Goal: Task Accomplishment & Management: Complete application form

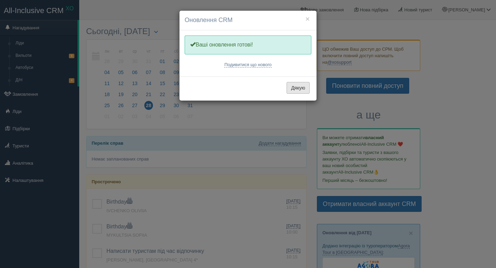
click at [299, 85] on button "Дякую" at bounding box center [298, 88] width 23 height 12
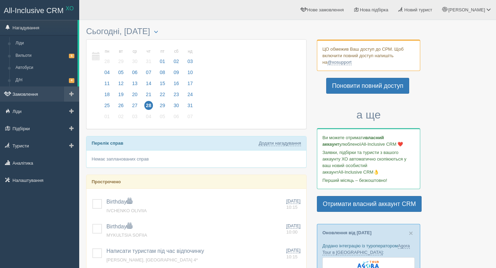
click at [44, 97] on link "Замовлення" at bounding box center [39, 93] width 79 height 15
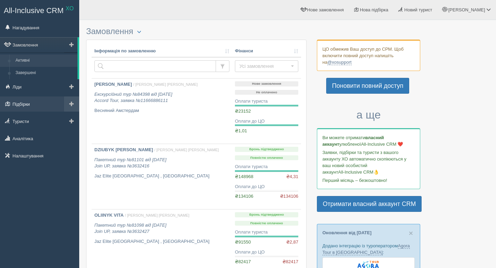
click at [40, 100] on link "Підбірки" at bounding box center [39, 103] width 79 height 15
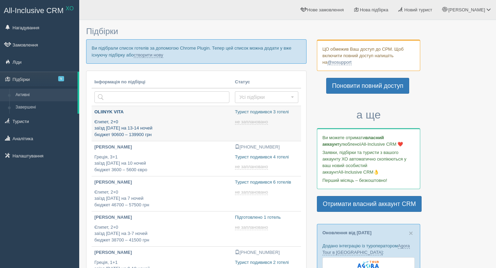
type input "2025-08-28 13:35"
click at [163, 57] on link "створити нову" at bounding box center [148, 55] width 29 height 6
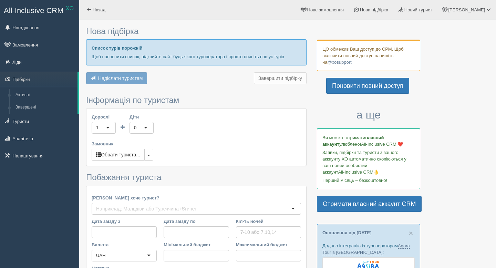
type input "7-10"
type input "83600"
type input "175900"
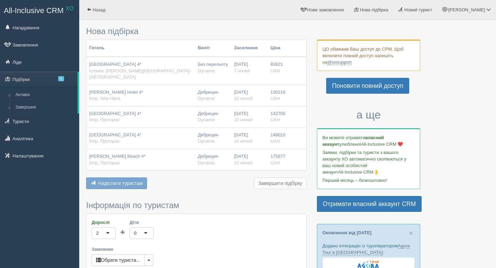
click at [146, 62] on div "Hotel Blaumar Salou 4* Іспанія, Коста Дорада-Салоу" at bounding box center [140, 70] width 103 height 19
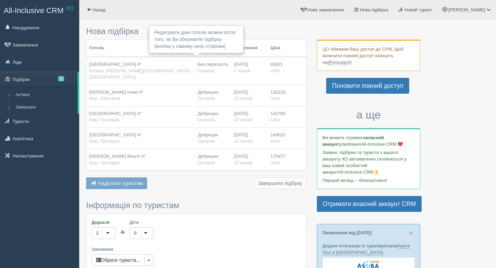
click at [200, 72] on span "Dynamic" at bounding box center [207, 70] width 18 height 5
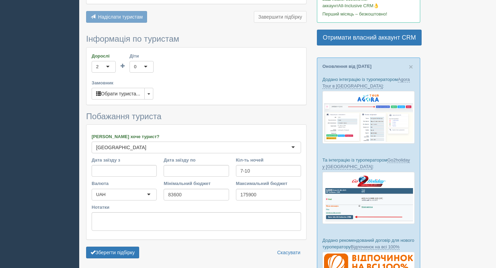
scroll to position [187, 0]
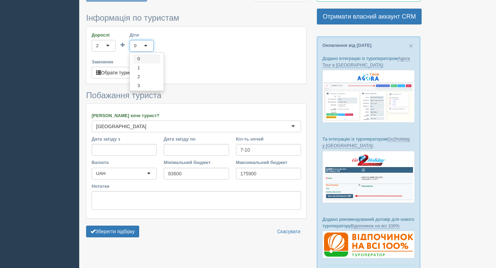
click at [137, 42] on input "Діти" at bounding box center [136, 45] width 1 height 7
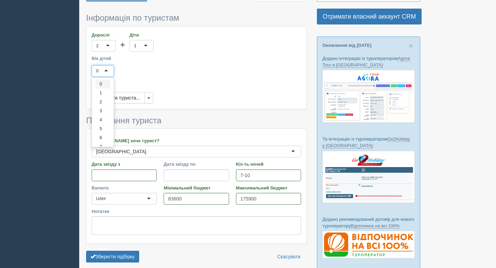
click at [101, 65] on div "0" at bounding box center [103, 71] width 22 height 12
click at [115, 92] on button "Обрати туриста..." at bounding box center [118, 98] width 53 height 12
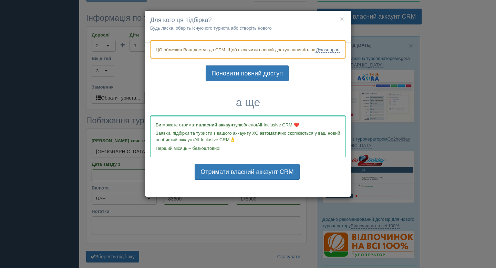
click at [263, 28] on p "Будь ласка, оберіть існуючого туриста або створіть нового" at bounding box center [248, 28] width 196 height 7
click at [343, 19] on button "×" at bounding box center [342, 18] width 4 height 7
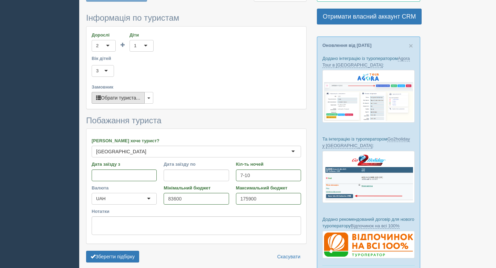
click at [130, 93] on button "Обрати туриста..." at bounding box center [118, 98] width 53 height 12
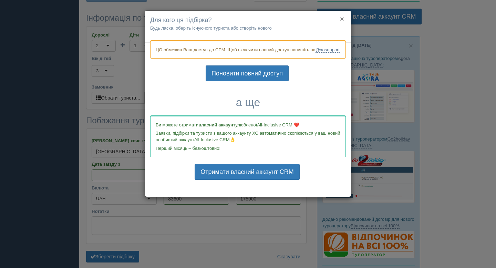
click at [343, 19] on button "×" at bounding box center [342, 18] width 4 height 7
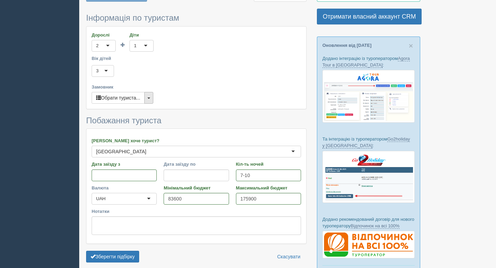
click at [153, 96] on button "button" at bounding box center [148, 98] width 9 height 12
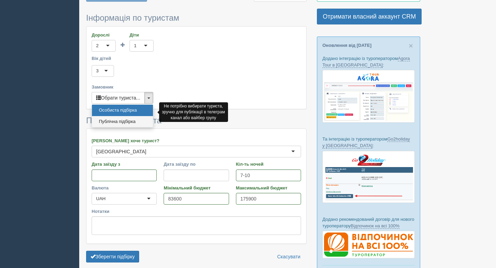
click at [130, 116] on link "Публічна підбірка" at bounding box center [122, 121] width 61 height 11
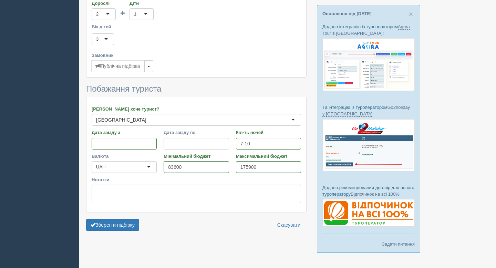
scroll to position [236, 0]
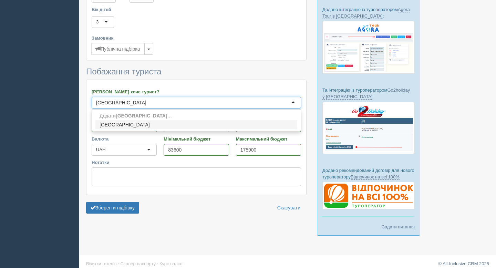
click at [201, 97] on div "[GEOGRAPHIC_DATA]" at bounding box center [197, 103] width 210 height 12
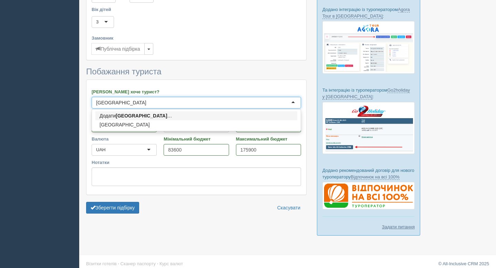
drag, startPoint x: 116, startPoint y: 98, endPoint x: 53, endPoint y: 98, distance: 63.1
click at [53, 98] on div "All-Inclusive CRM XO Нагадування Замовлення Ліди 5" at bounding box center [248, 18] width 496 height 509
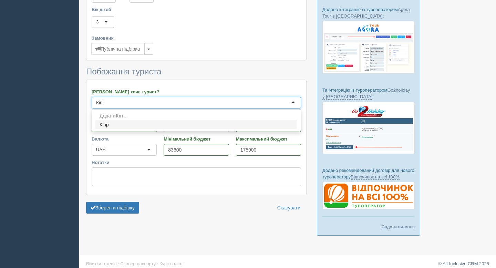
type input "Кіпр"
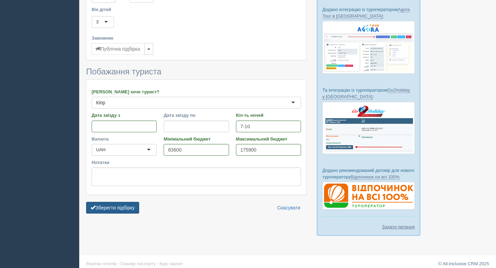
click at [129, 202] on button "Зберегти підбірку" at bounding box center [112, 208] width 53 height 12
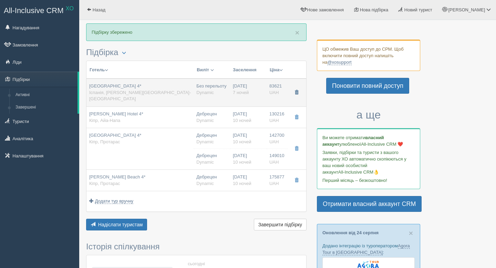
click at [296, 90] on span "button" at bounding box center [297, 92] width 4 height 4
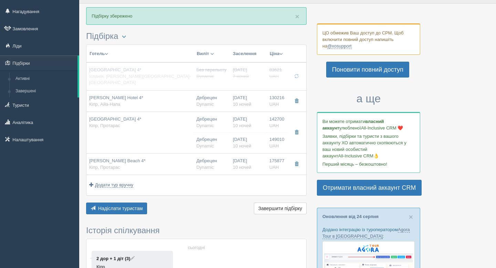
scroll to position [17, 0]
click at [115, 205] on span "Надіслати туристам" at bounding box center [120, 208] width 45 height 6
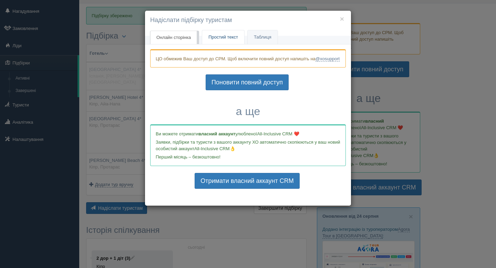
click at [226, 39] on span "Простий текст" at bounding box center [223, 36] width 30 height 5
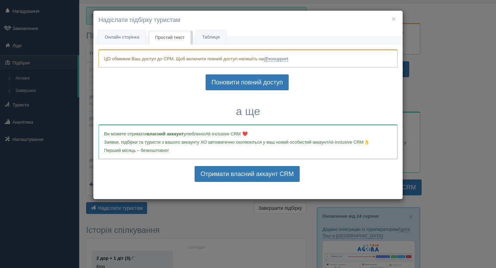
click at [180, 39] on span "Простий текст" at bounding box center [170, 37] width 30 height 5
click at [130, 40] on link "Онлайн сторінка Онлайн" at bounding box center [122, 37] width 47 height 14
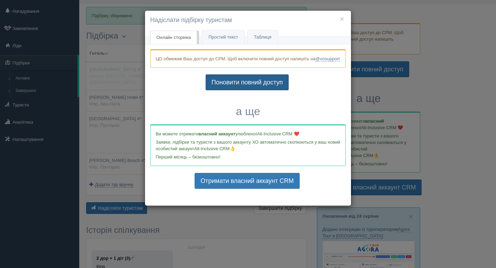
click at [243, 90] on link "Поновити повний доступ" at bounding box center [247, 82] width 83 height 16
click at [342, 21] on button "×" at bounding box center [342, 18] width 4 height 7
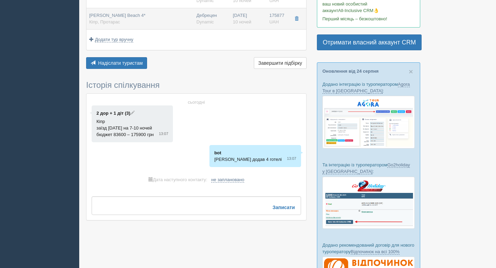
scroll to position [163, 0]
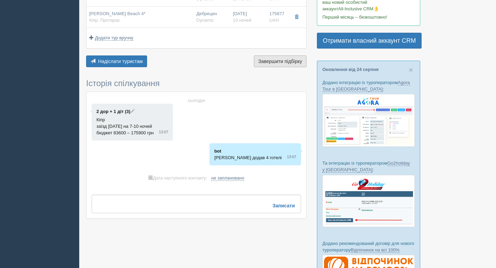
click at [283, 59] on span "Завершити підбірку" at bounding box center [280, 62] width 44 height 6
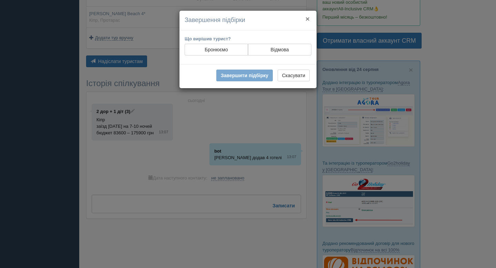
click at [307, 20] on button "×" at bounding box center [308, 18] width 4 height 7
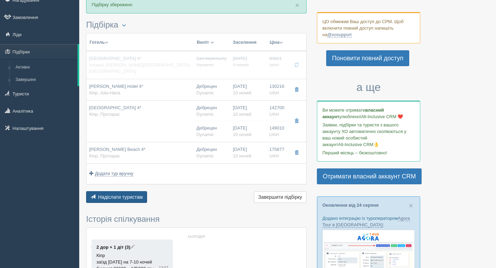
scroll to position [7, 0]
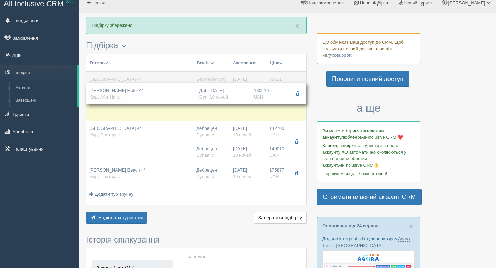
drag, startPoint x: 90, startPoint y: 95, endPoint x: 172, endPoint y: 84, distance: 83.4
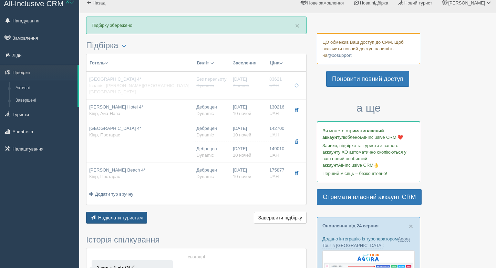
click at [114, 215] on span "Надіслати туристам" at bounding box center [120, 218] width 45 height 6
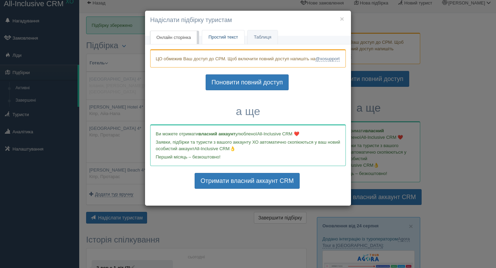
click at [220, 44] on link "Простий текст Текст" at bounding box center [223, 37] width 42 height 14
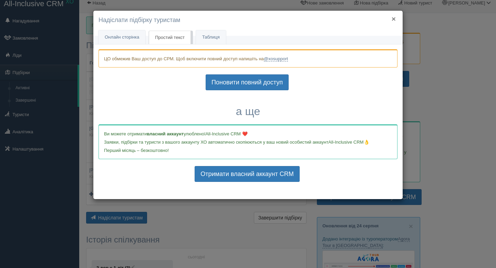
click at [393, 19] on button "×" at bounding box center [394, 18] width 4 height 7
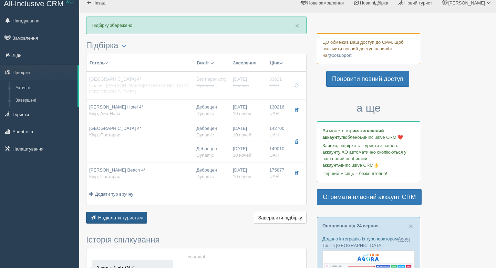
click at [132, 215] on span "Надіслати туристам" at bounding box center [120, 218] width 45 height 6
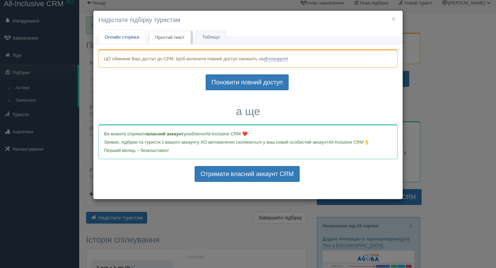
click at [132, 39] on span "Онлайн сторінка" at bounding box center [122, 36] width 34 height 5
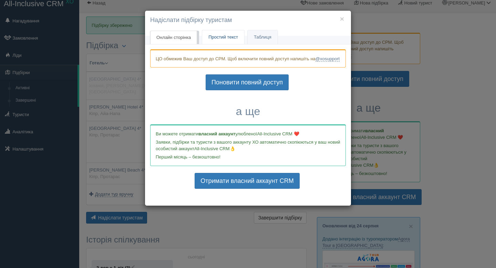
click at [216, 38] on span "Простий текст" at bounding box center [223, 36] width 30 height 5
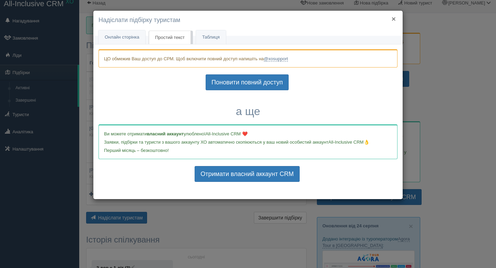
click at [394, 20] on button "×" at bounding box center [394, 18] width 4 height 7
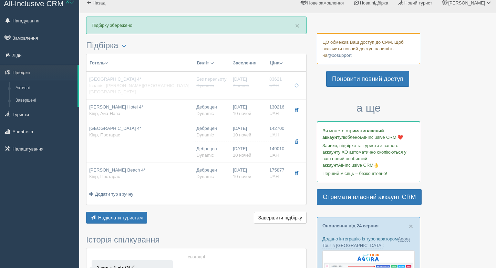
scroll to position [0, 0]
